Goal: Browse casually

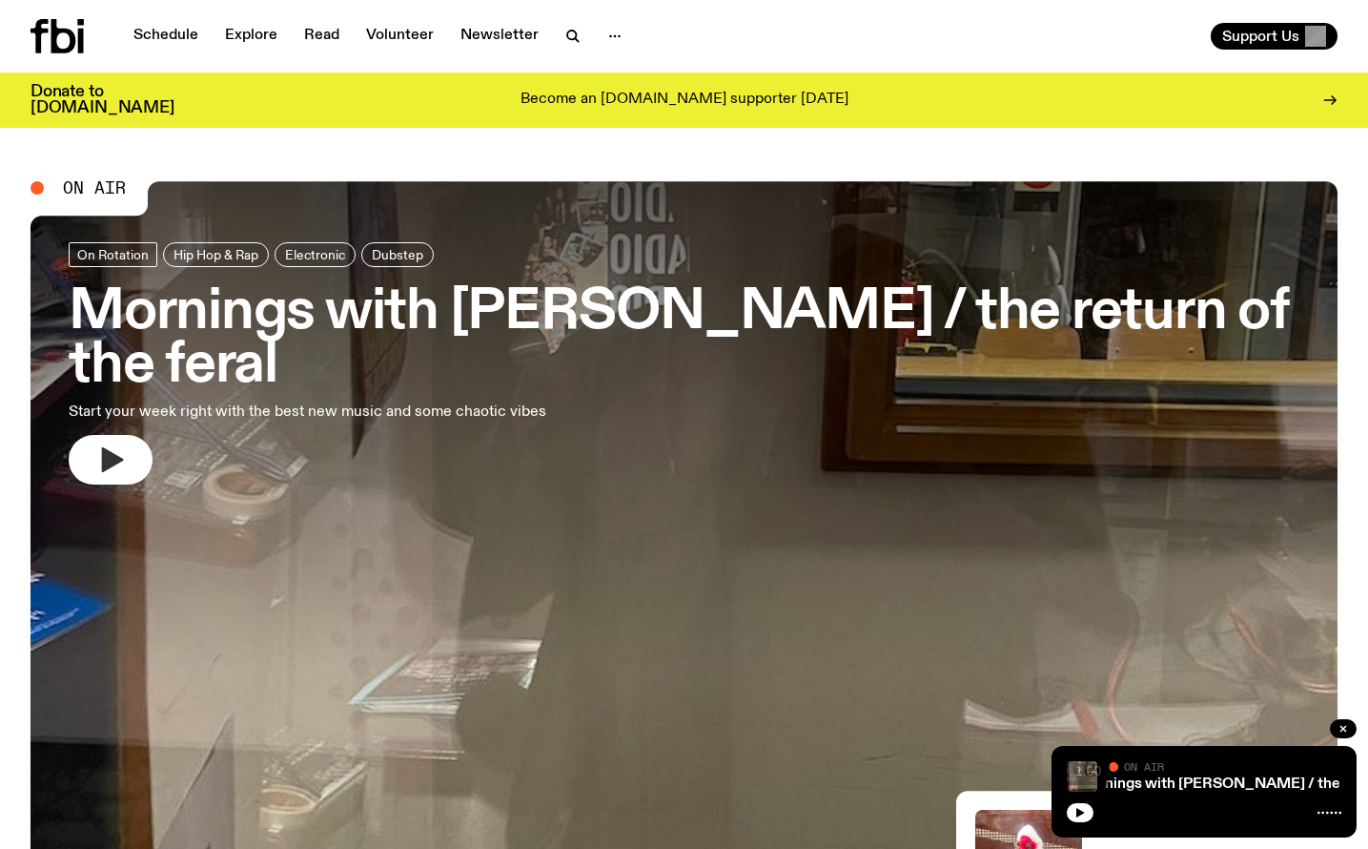
click at [102, 472] on icon "button" at bounding box center [110, 459] width 31 height 31
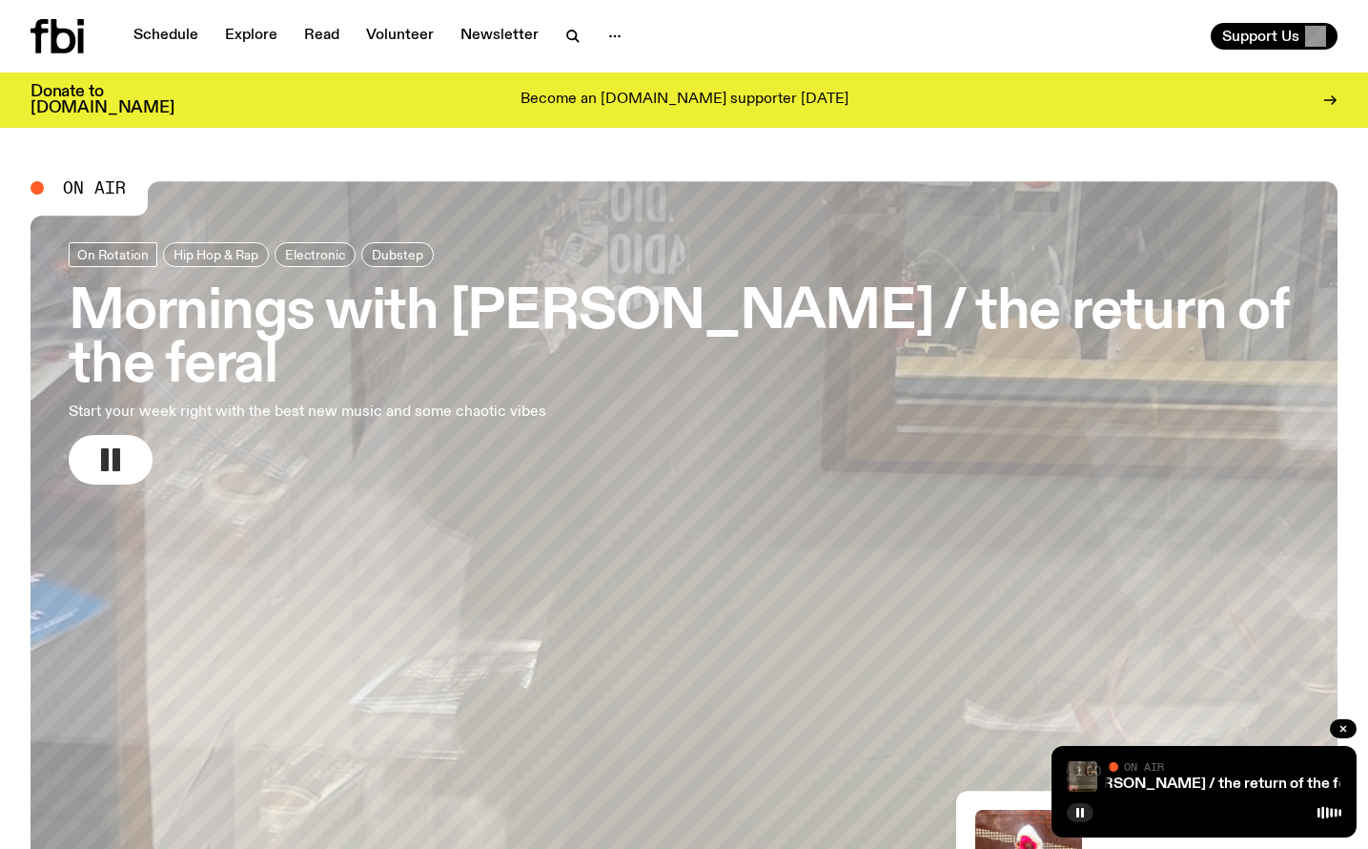
click at [120, 460] on icon "button" at bounding box center [110, 459] width 31 height 31
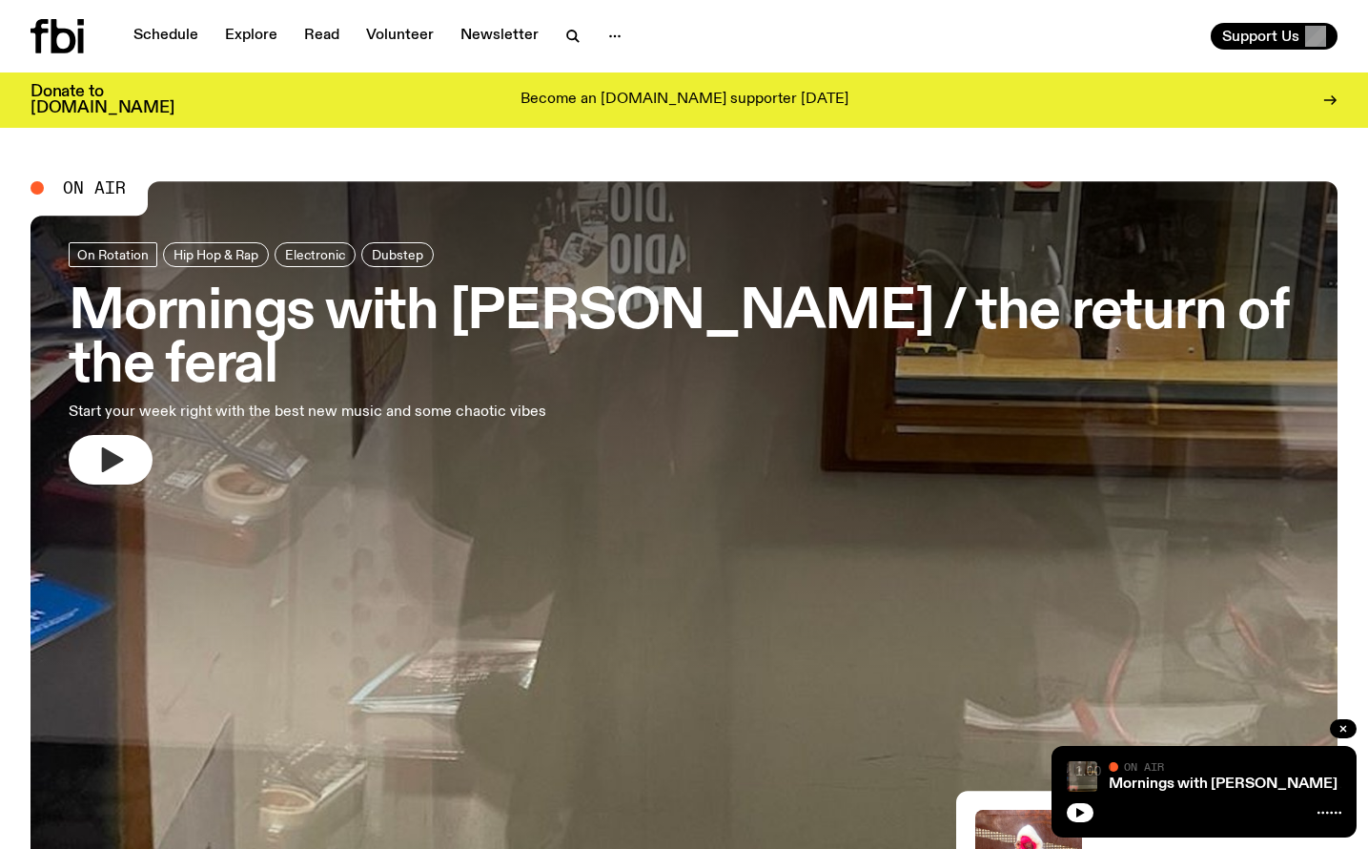
click at [69, 435] on button "button" at bounding box center [111, 460] width 84 height 50
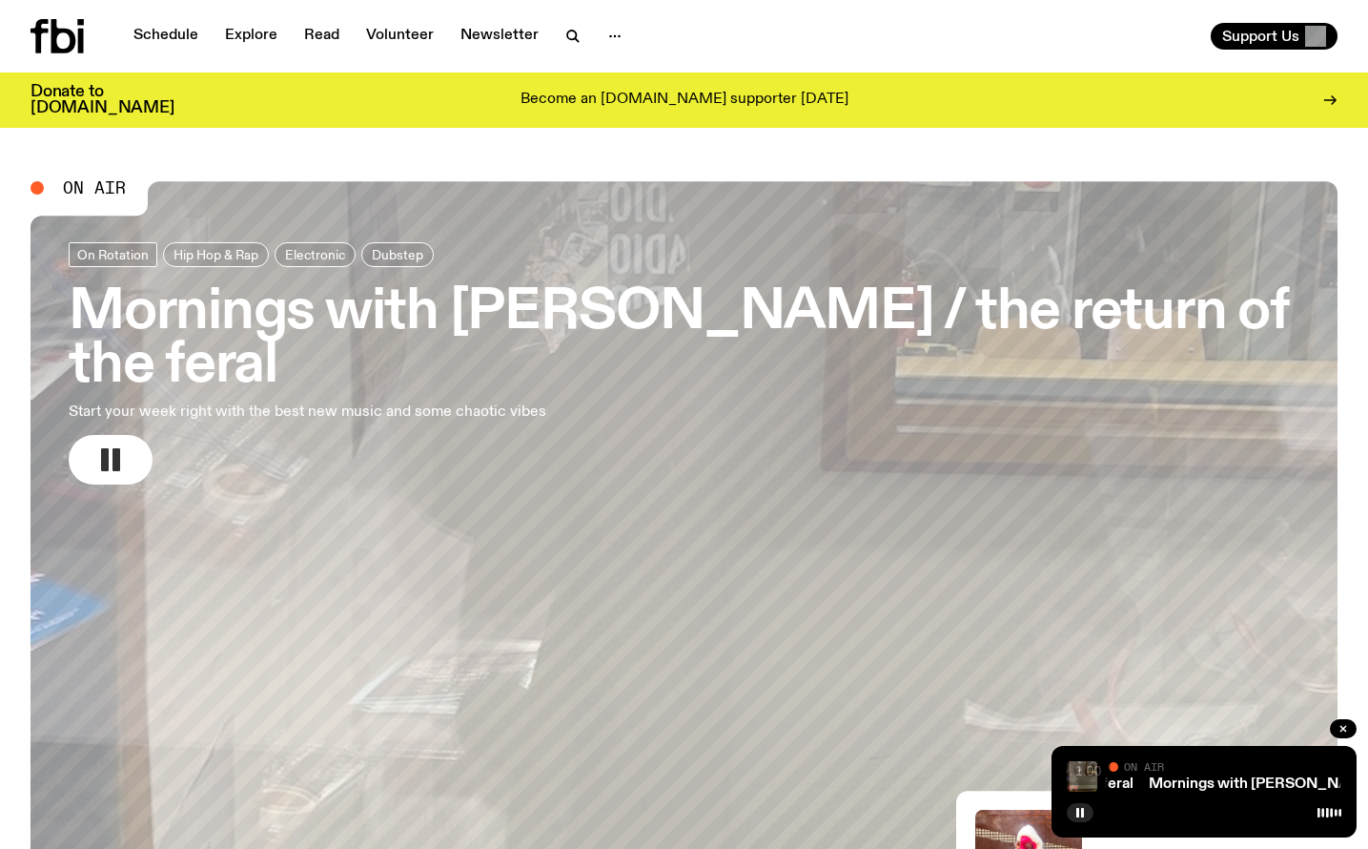
click at [102, 458] on rect "button" at bounding box center [105, 459] width 8 height 23
